Goal: Find contact information: Find contact information

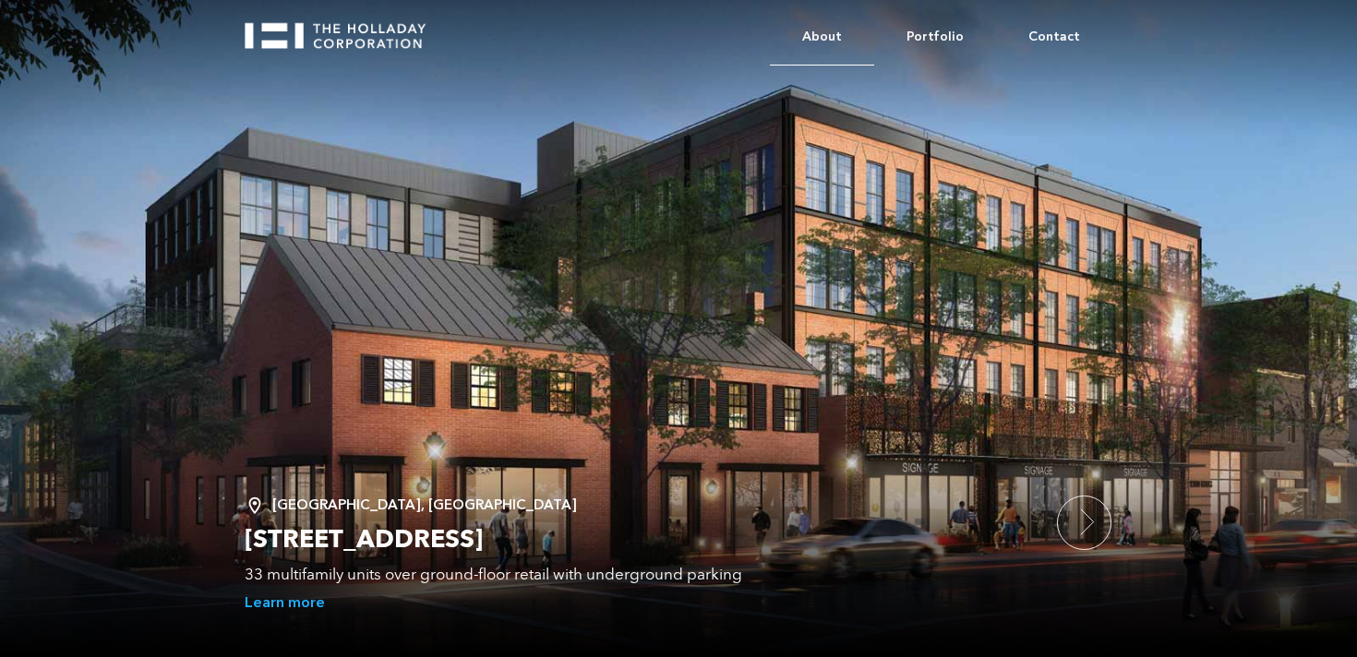
click at [845, 44] on link "About" at bounding box center [822, 37] width 104 height 56
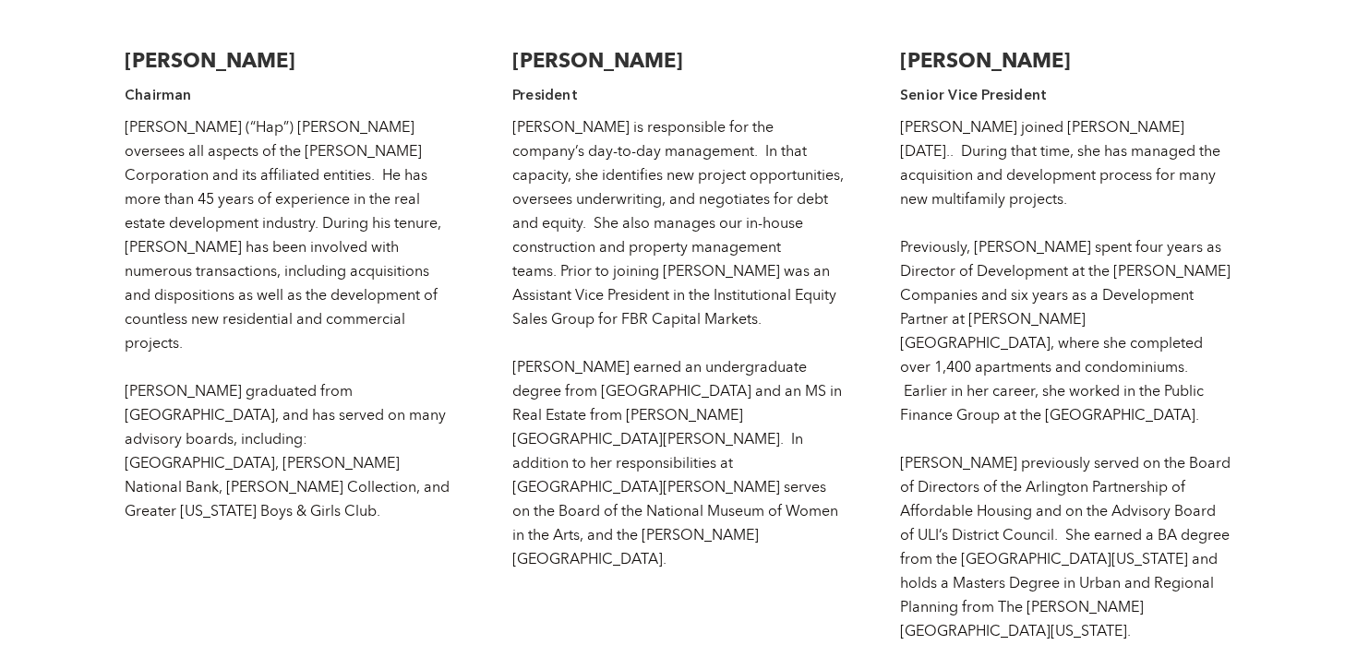
scroll to position [3102, 0]
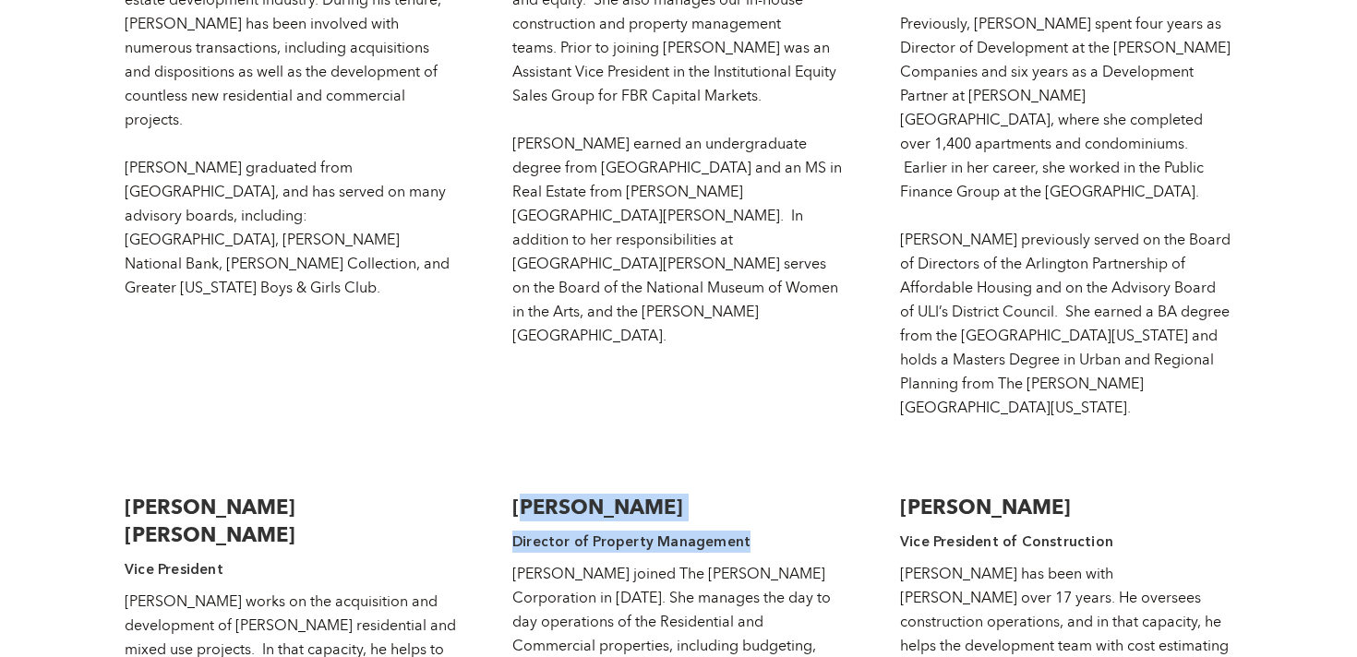
drag, startPoint x: 519, startPoint y: 389, endPoint x: 744, endPoint y: 413, distance: 226.5
click at [744, 531] on h4 "Director of Property Management" at bounding box center [678, 542] width 332 height 22
drag, startPoint x: 741, startPoint y: 420, endPoint x: 504, endPoint y: 377, distance: 241.0
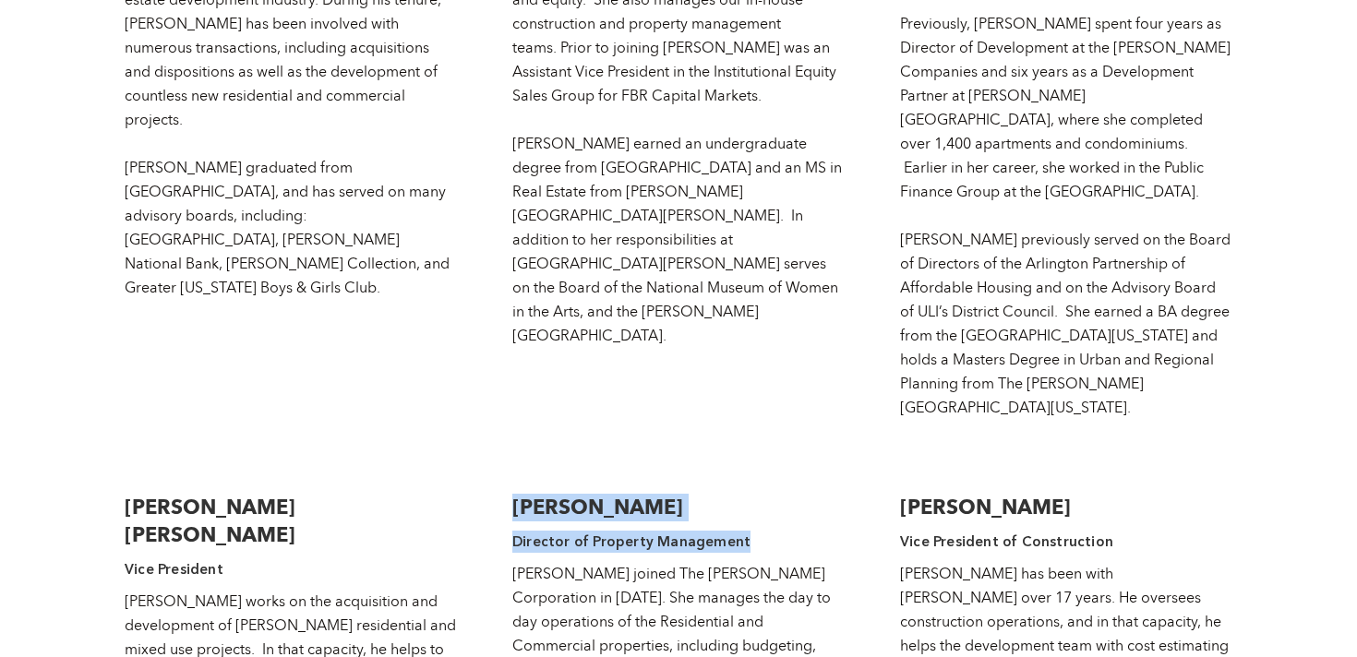
copy div "[PERSON_NAME] Director of Property Management"
